Goal: Transaction & Acquisition: Obtain resource

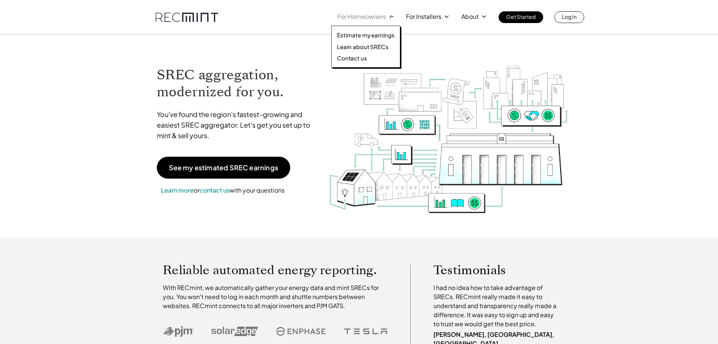
click at [360, 19] on p "For Homeowners" at bounding box center [361, 16] width 49 height 11
click at [360, 47] on p "Learn about SRECs" at bounding box center [362, 47] width 51 height 8
click at [356, 18] on div at bounding box center [365, 39] width 69 height 57
click at [359, 57] on p "Contact us" at bounding box center [352, 58] width 30 height 8
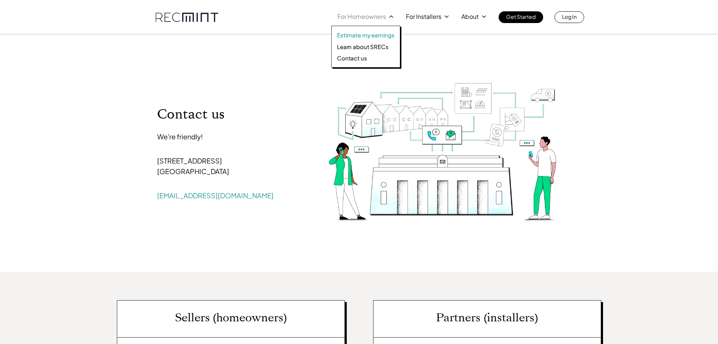
click at [360, 34] on p "Estimate my earnings" at bounding box center [366, 35] width 58 height 8
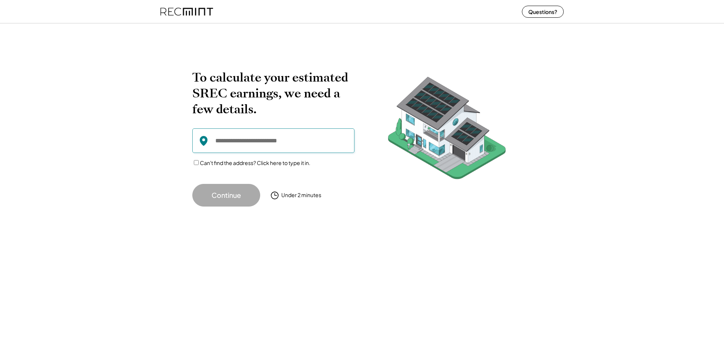
click at [222, 139] on input "input" at bounding box center [273, 140] width 162 height 25
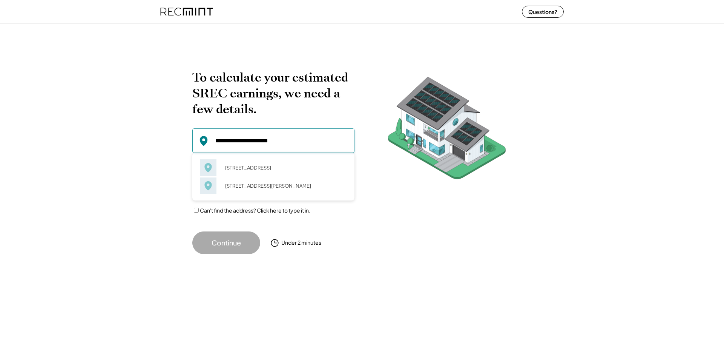
click at [230, 140] on input "input" at bounding box center [273, 140] width 162 height 25
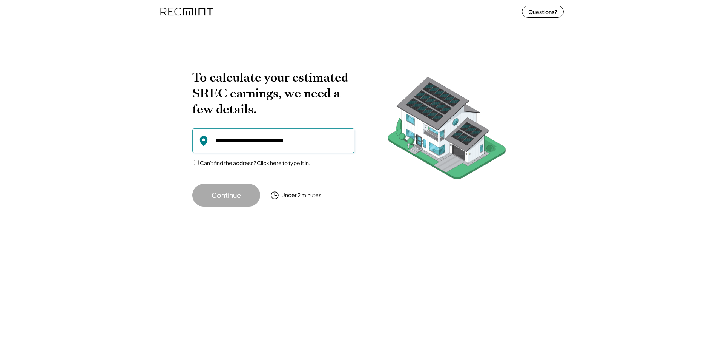
click at [293, 140] on input "input" at bounding box center [273, 140] width 162 height 25
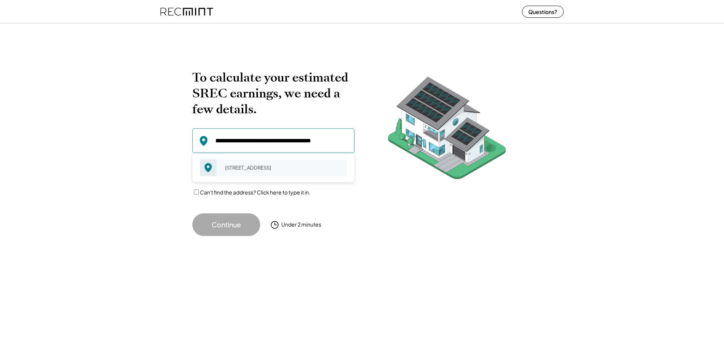
click at [238, 169] on div "1372 E West Shady Side Rd Shady Side, MD 20764" at bounding box center [283, 167] width 127 height 11
type input "**********"
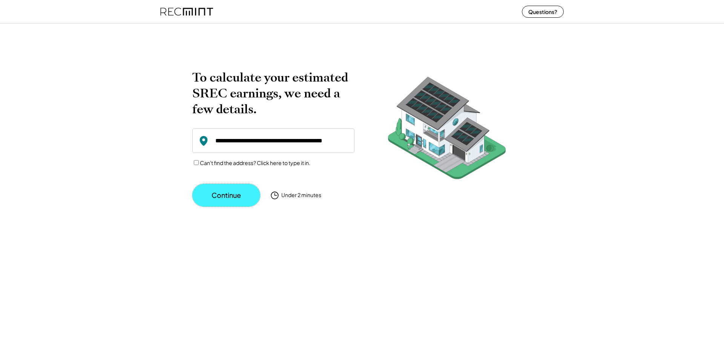
click at [228, 195] on button "Continue" at bounding box center [226, 195] width 68 height 23
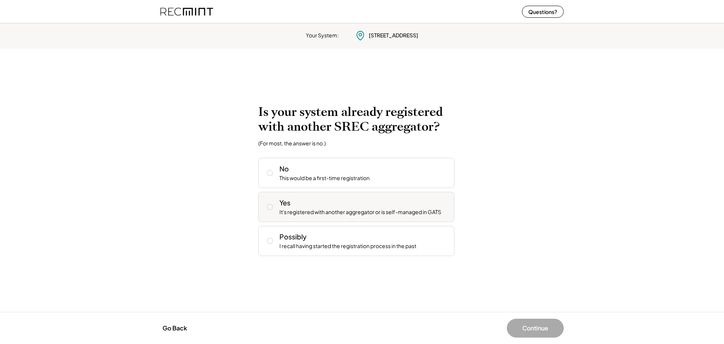
click at [271, 206] on icon at bounding box center [270, 207] width 8 height 8
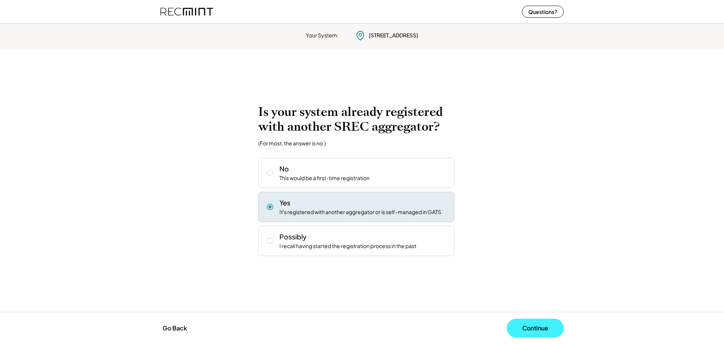
click at [525, 330] on button "Continue" at bounding box center [535, 327] width 57 height 19
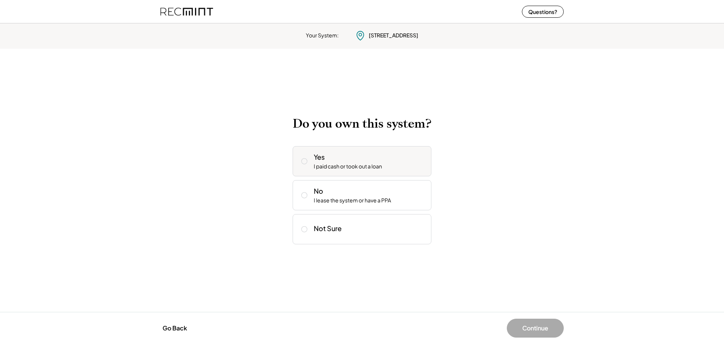
click at [306, 163] on use at bounding box center [305, 161] width 6 height 6
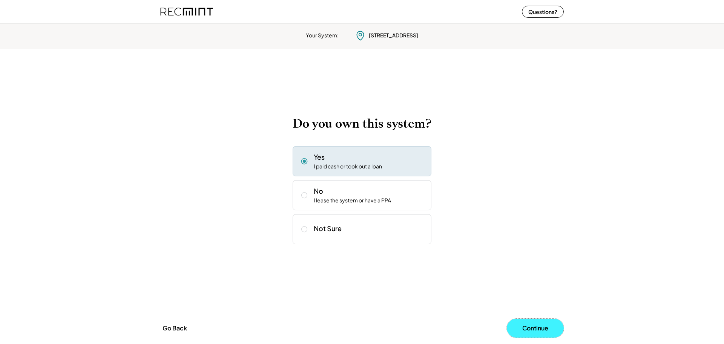
click at [531, 329] on button "Continue" at bounding box center [535, 327] width 57 height 19
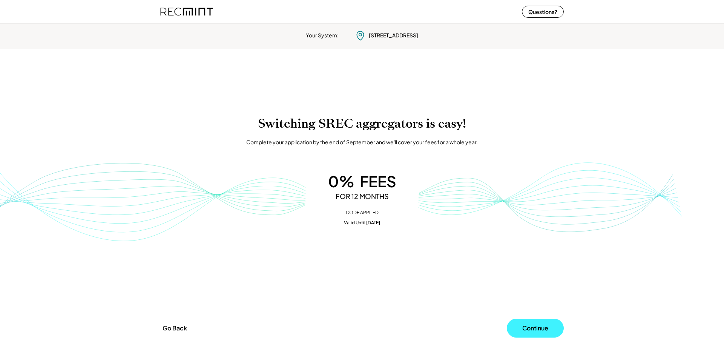
click at [533, 327] on button "Continue" at bounding box center [535, 327] width 57 height 19
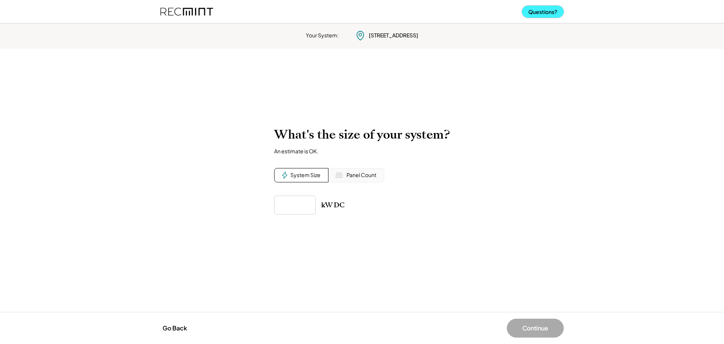
click at [539, 10] on button "Questions?" at bounding box center [543, 12] width 42 height 12
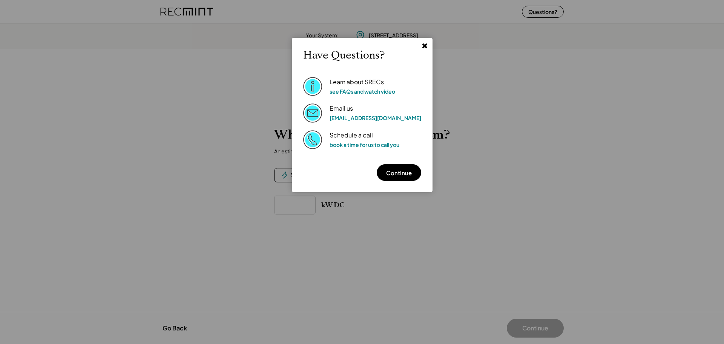
click at [322, 140] on img at bounding box center [312, 139] width 19 height 19
click at [360, 144] on link "book a time for us to call you" at bounding box center [365, 144] width 70 height 7
click at [422, 45] on use at bounding box center [424, 45] width 5 height 5
